Goal: Transaction & Acquisition: Obtain resource

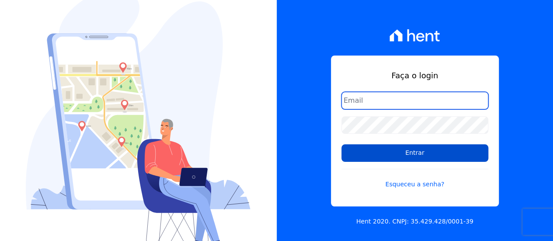
type input "[EMAIL_ADDRESS][DOMAIN_NAME]"
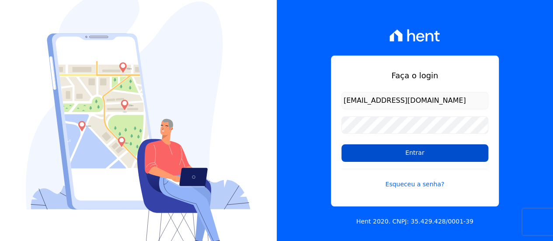
click at [350, 150] on input "Entrar" at bounding box center [414, 152] width 147 height 17
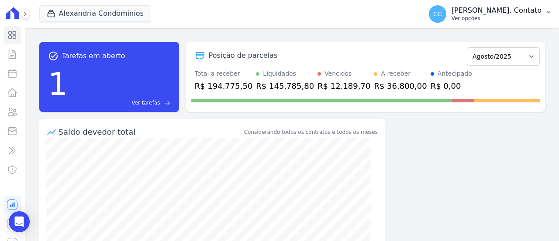
click at [533, 18] on p "Ver opções" at bounding box center [497, 18] width 90 height 7
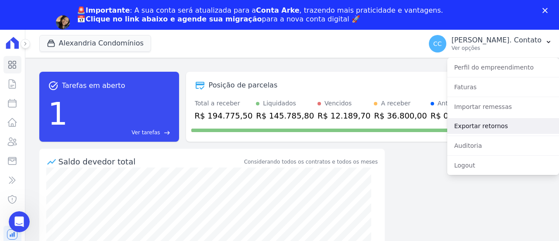
click at [484, 125] on link "Exportar retornos" at bounding box center [503, 126] width 112 height 16
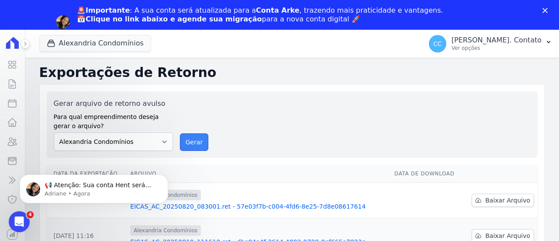
click at [198, 146] on button "Gerar" at bounding box center [194, 141] width 29 height 17
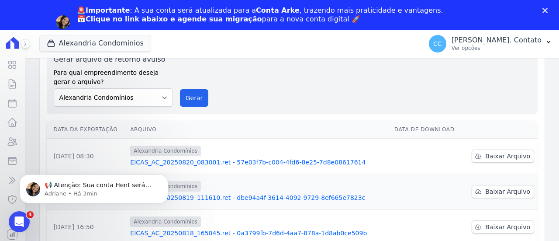
scroll to position [87, 0]
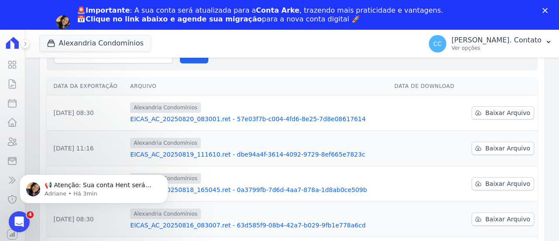
click at [269, 118] on link "EICAS_AC_20250820_083001.ret - 57e03f7b-c004-4fd6-8e25-7d8e08617614" at bounding box center [258, 118] width 257 height 9
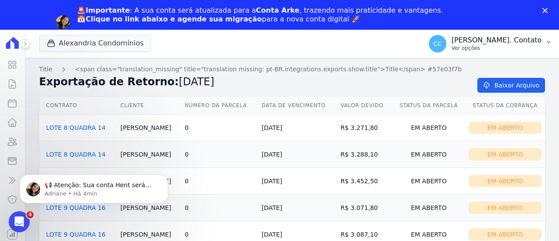
click at [536, 49] on p "Ver opções" at bounding box center [497, 48] width 90 height 7
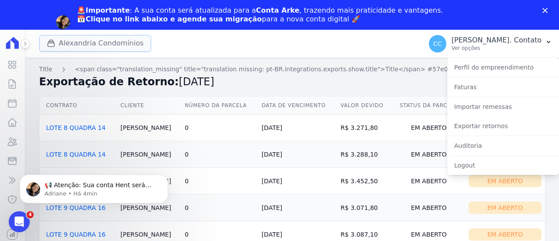
click at [117, 42] on button "Alexandria Condomínios" at bounding box center [95, 43] width 112 height 17
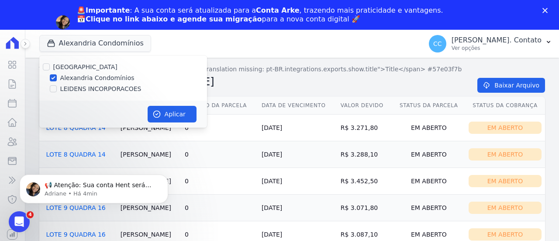
click at [95, 88] on label "LEIDENS INCORPORACOES" at bounding box center [100, 88] width 81 height 9
click at [57, 88] on input "LEIDENS INCORPORACOES" at bounding box center [53, 88] width 7 height 7
checkbox input "true"
click at [100, 80] on label "Alexandria Condomínios" at bounding box center [97, 77] width 74 height 9
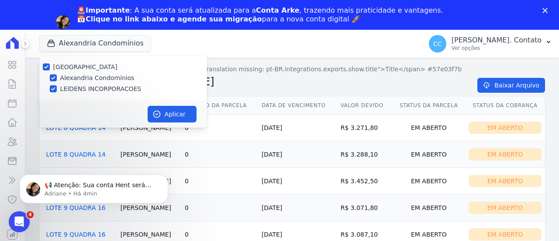
click at [57, 80] on input "Alexandria Condomínios" at bounding box center [53, 77] width 7 height 7
checkbox input "false"
click at [180, 119] on button "Aplicar" at bounding box center [172, 114] width 49 height 17
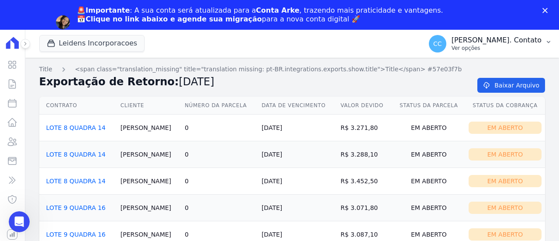
click at [520, 55] on button "CC Carla. Contato Ver opções" at bounding box center [490, 43] width 137 height 24
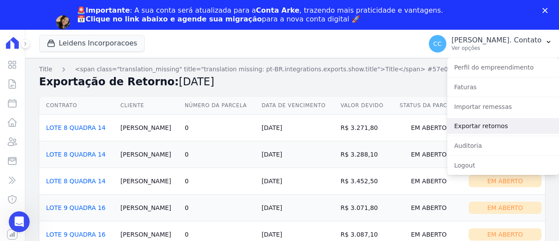
click at [486, 126] on link "Exportar retornos" at bounding box center [503, 126] width 112 height 16
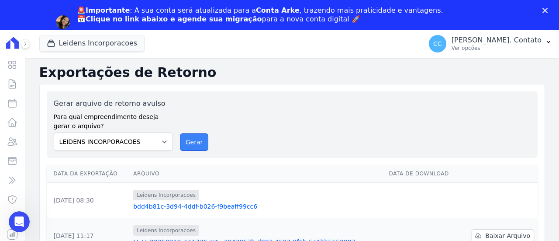
click at [191, 135] on button "Gerar" at bounding box center [194, 141] width 29 height 17
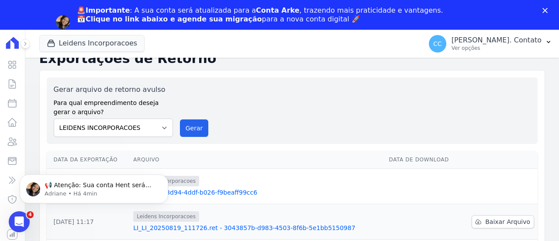
click at [231, 190] on link "bdd4b81c-3d94-4ddf-b026-f9beaff99cc6" at bounding box center [257, 192] width 249 height 9
